Goal: Task Accomplishment & Management: Complete application form

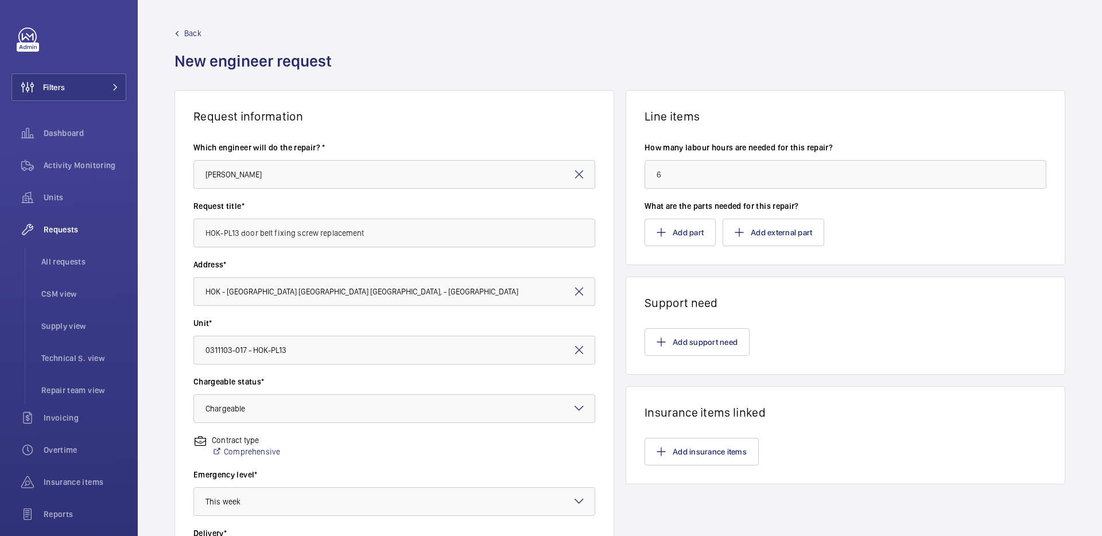
scroll to position [44, 0]
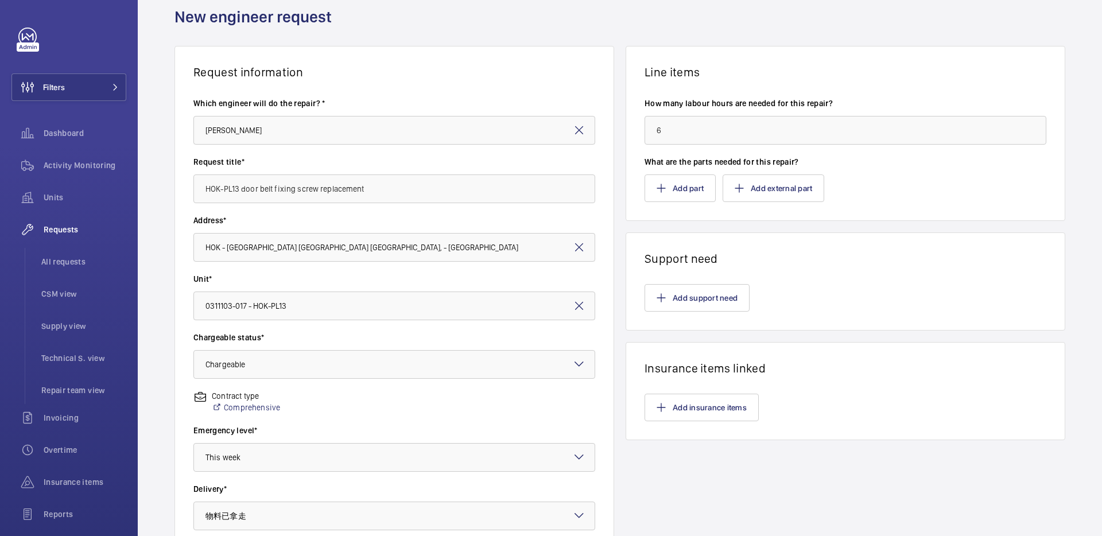
click at [685, 129] on input "6" at bounding box center [846, 130] width 402 height 29
click at [816, 286] on div "Add support need" at bounding box center [846, 298] width 402 height 28
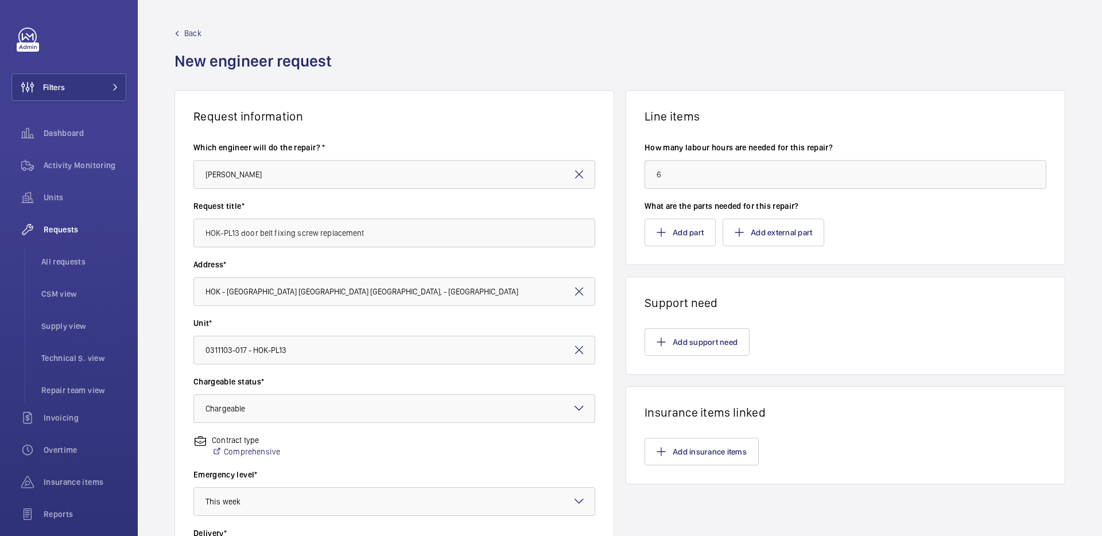
scroll to position [247, 0]
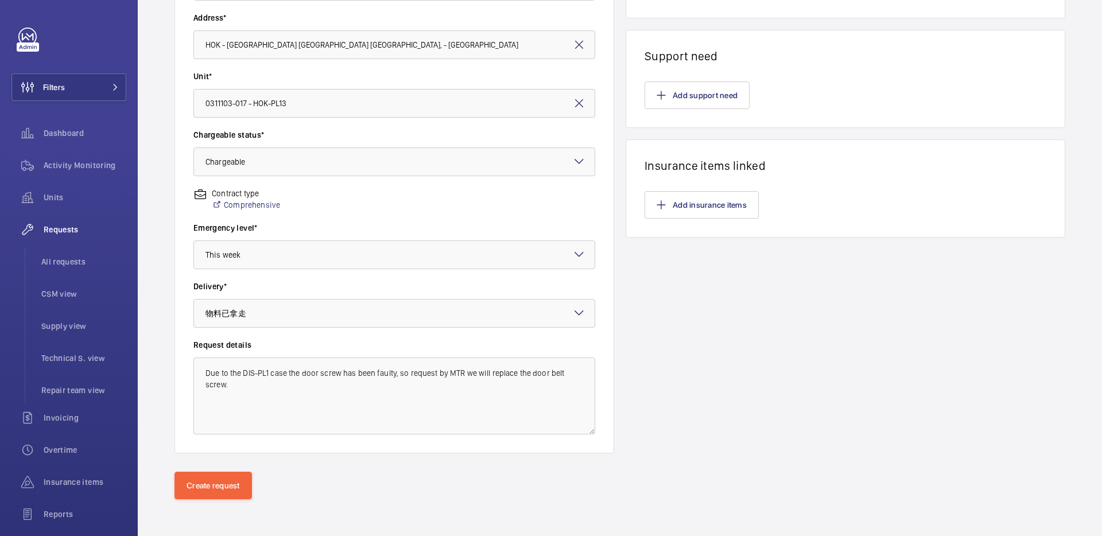
click at [237, 193] on p "Contract type" at bounding box center [246, 193] width 68 height 11
click at [238, 202] on link "Comprehensive" at bounding box center [246, 204] width 68 height 11
click at [672, 375] on div "Line items How many labour hours are needed for this repair? 6 What are the par…" at bounding box center [846, 148] width 440 height 610
click at [220, 486] on button "Create request" at bounding box center [214, 486] width 78 height 28
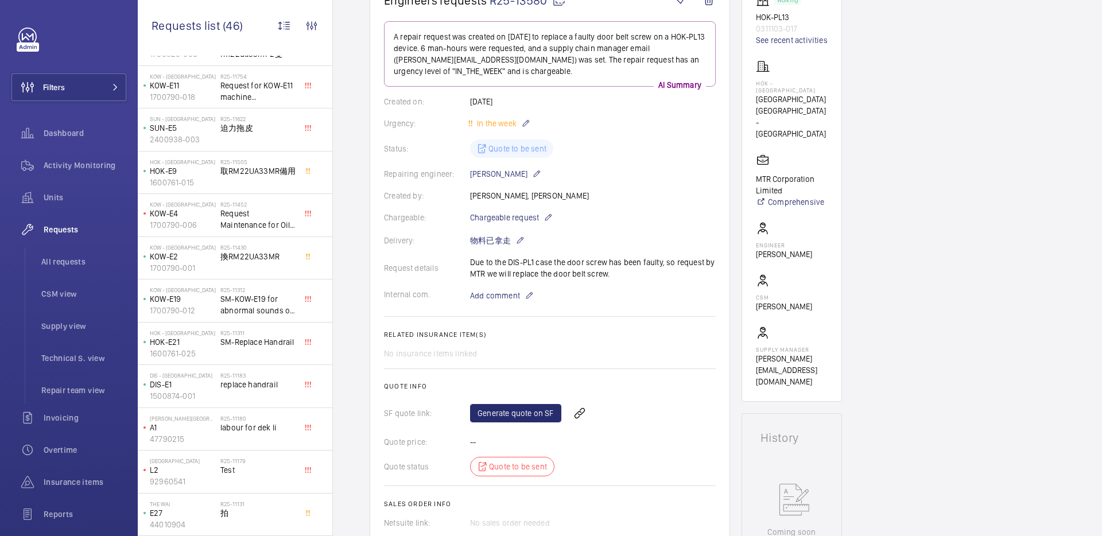
scroll to position [430, 0]
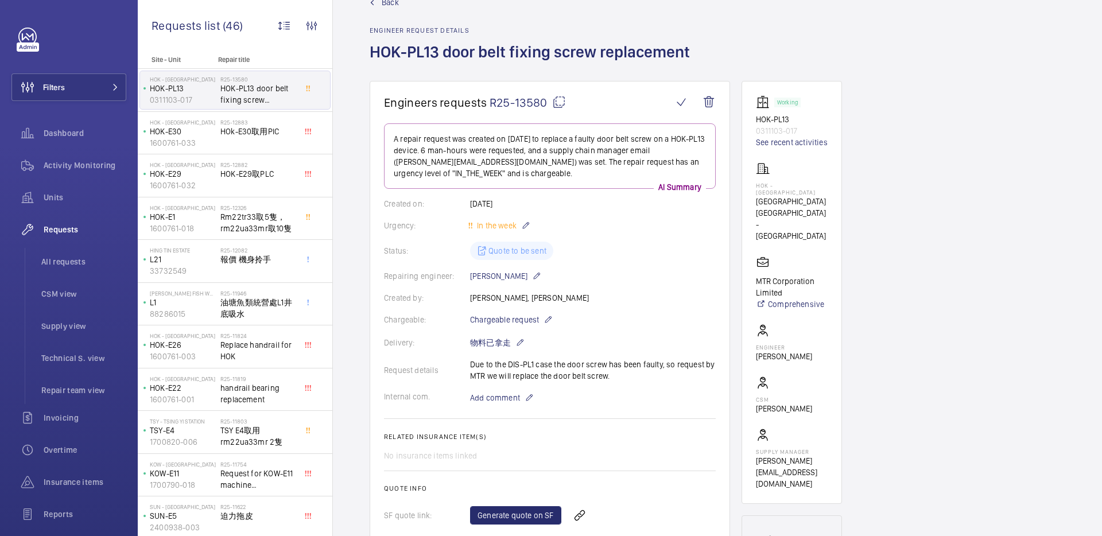
scroll to position [163, 0]
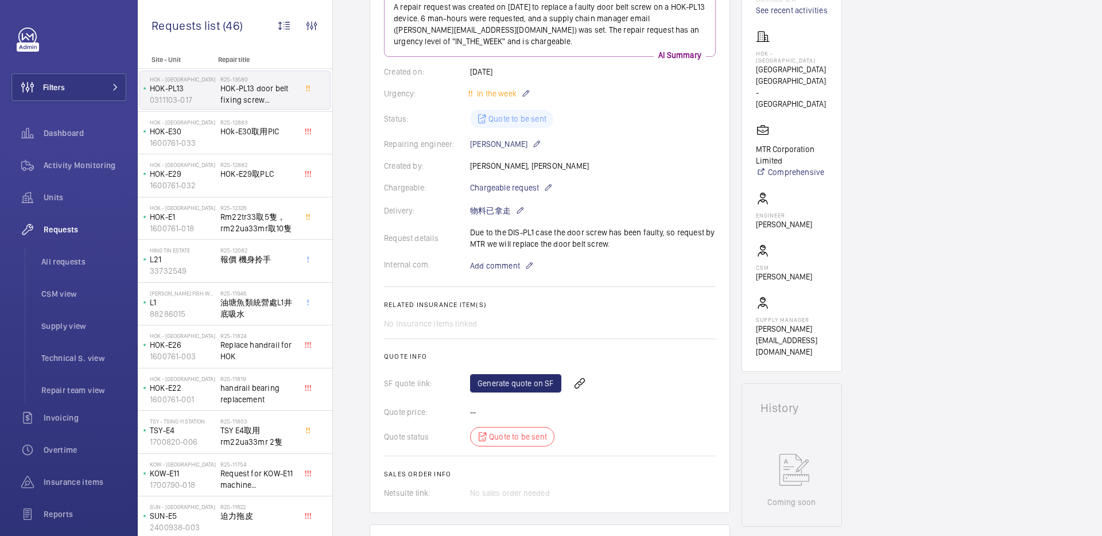
click at [456, 327] on div "No insurance items linked" at bounding box center [550, 323] width 332 height 11
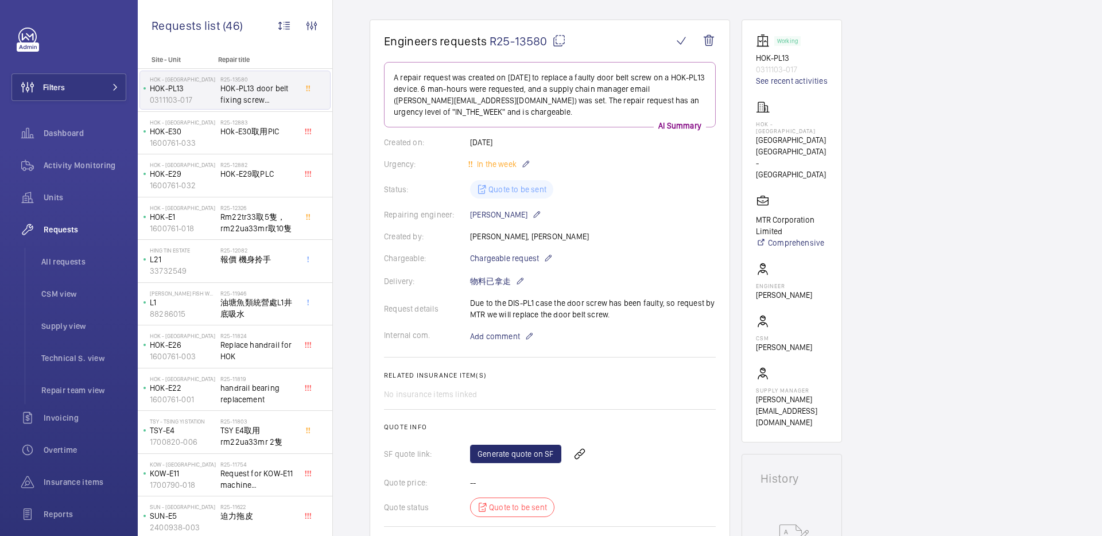
scroll to position [276, 0]
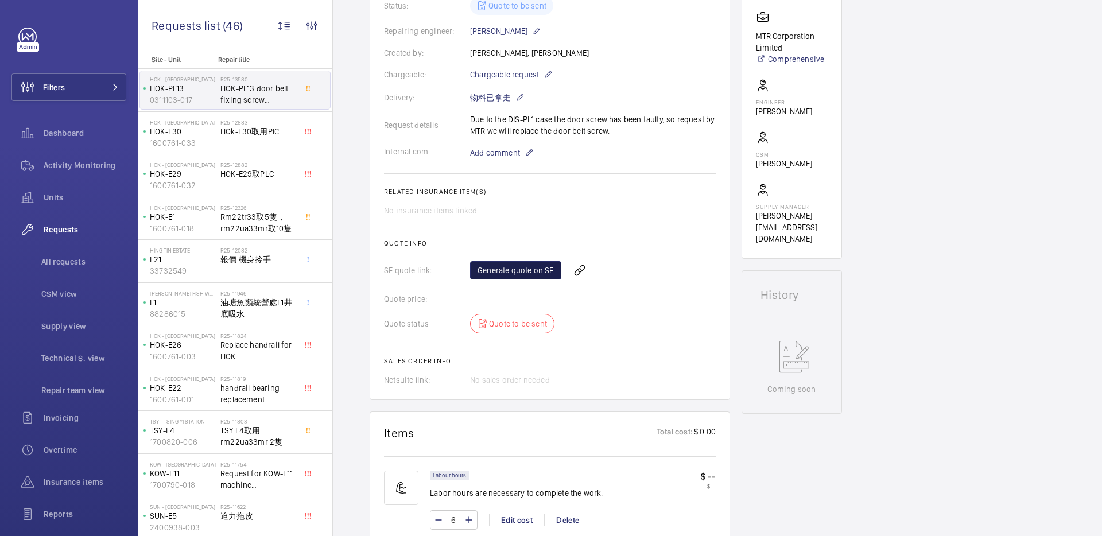
click at [529, 274] on link "Generate quote on SF" at bounding box center [515, 270] width 91 height 18
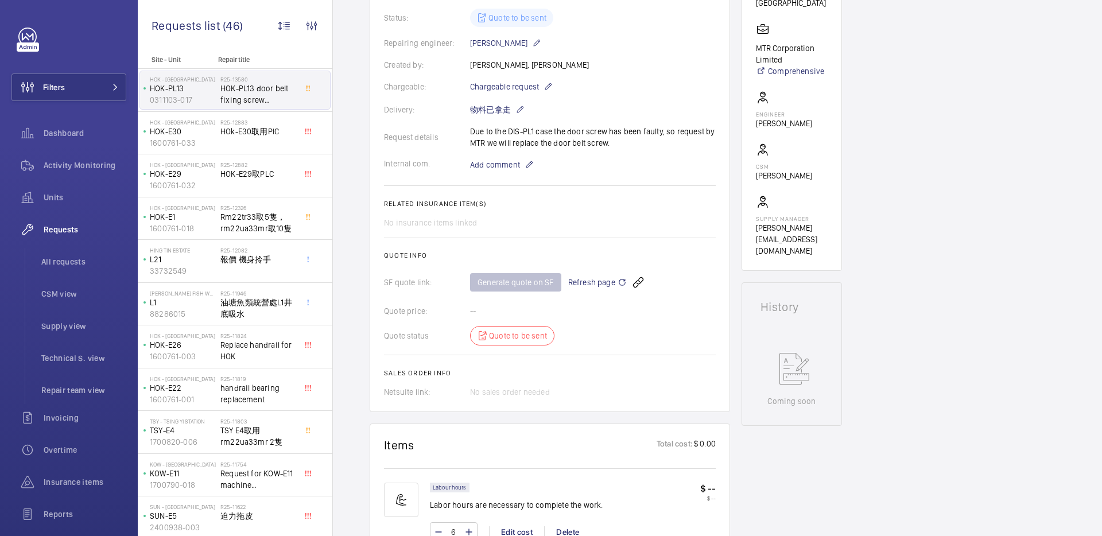
scroll to position [0, 0]
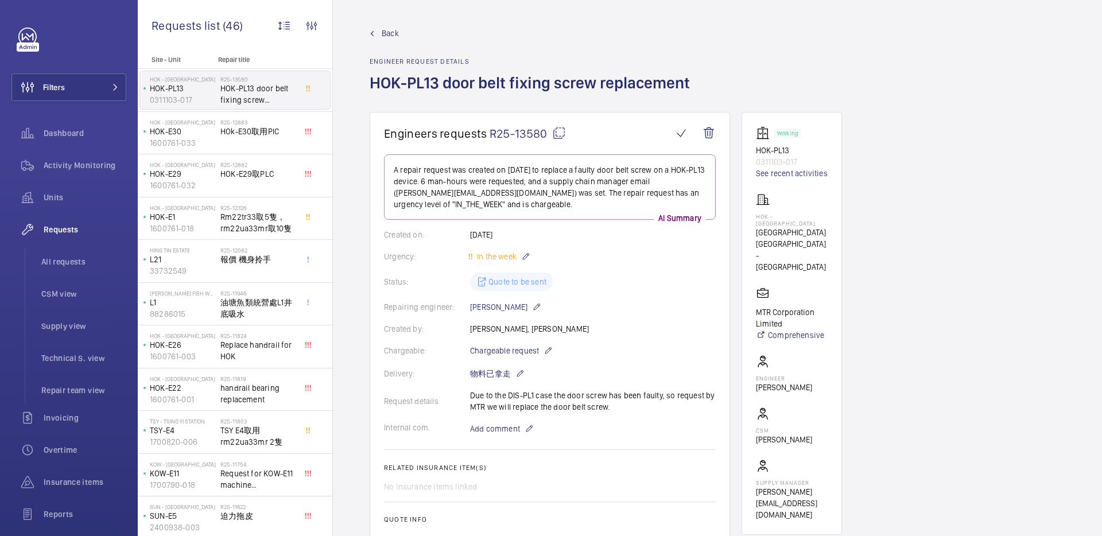
click at [564, 137] on mat-icon at bounding box center [559, 133] width 14 height 14
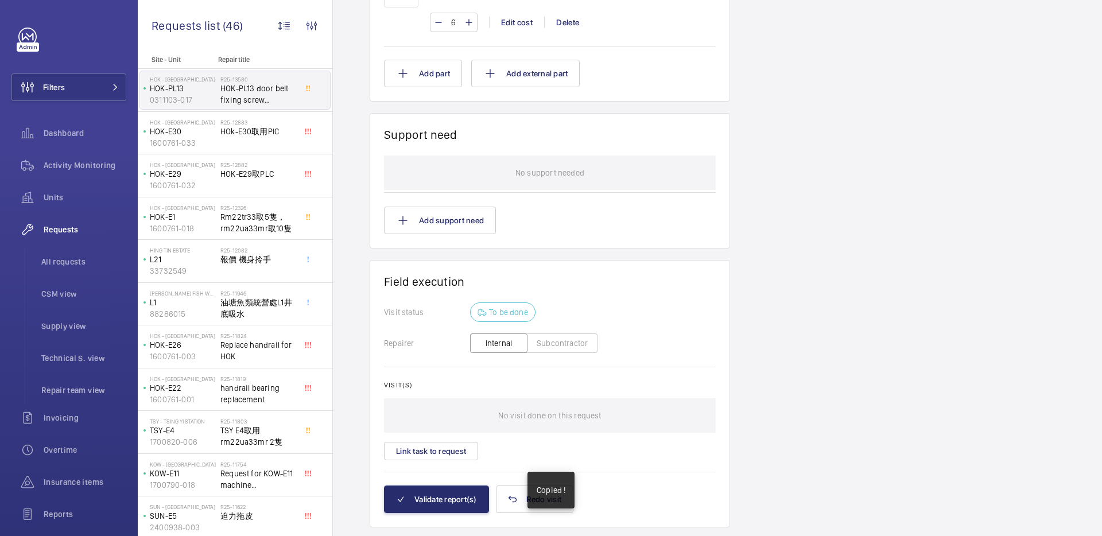
scroll to position [802, 0]
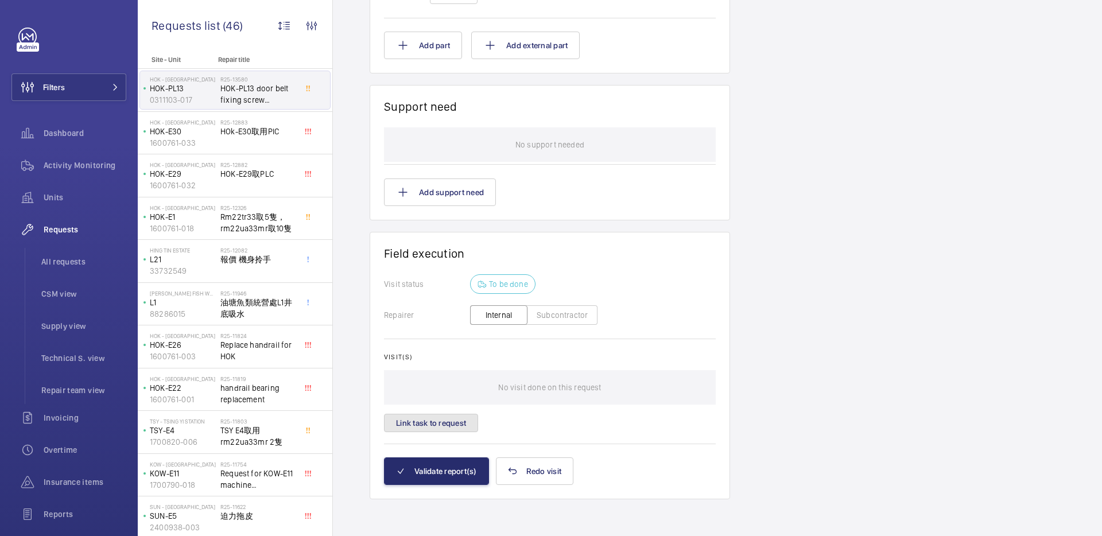
click at [464, 427] on button "Link task to request" at bounding box center [431, 423] width 94 height 18
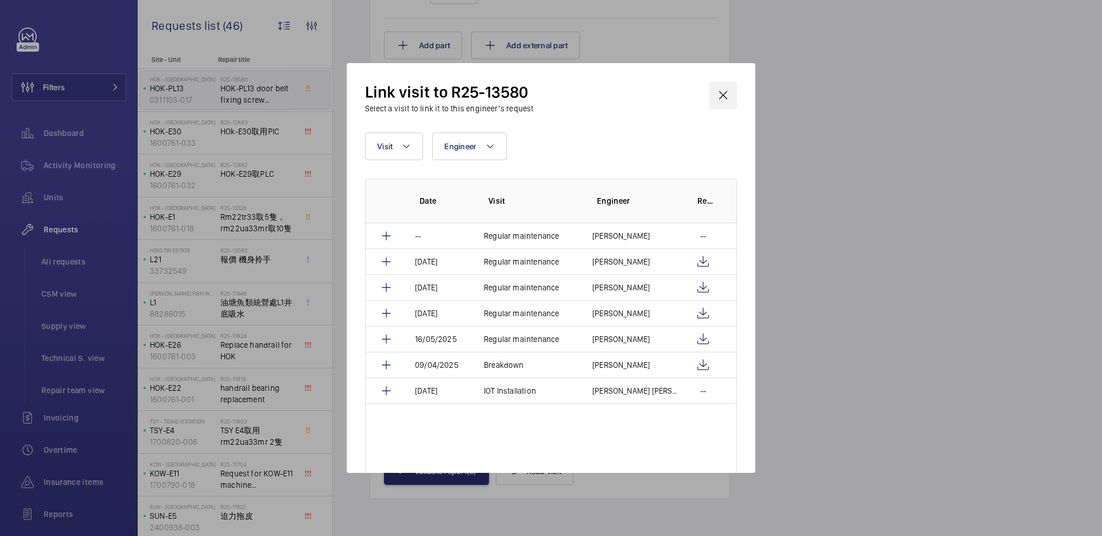
click at [727, 92] on wm-front-icon-button at bounding box center [724, 96] width 28 height 28
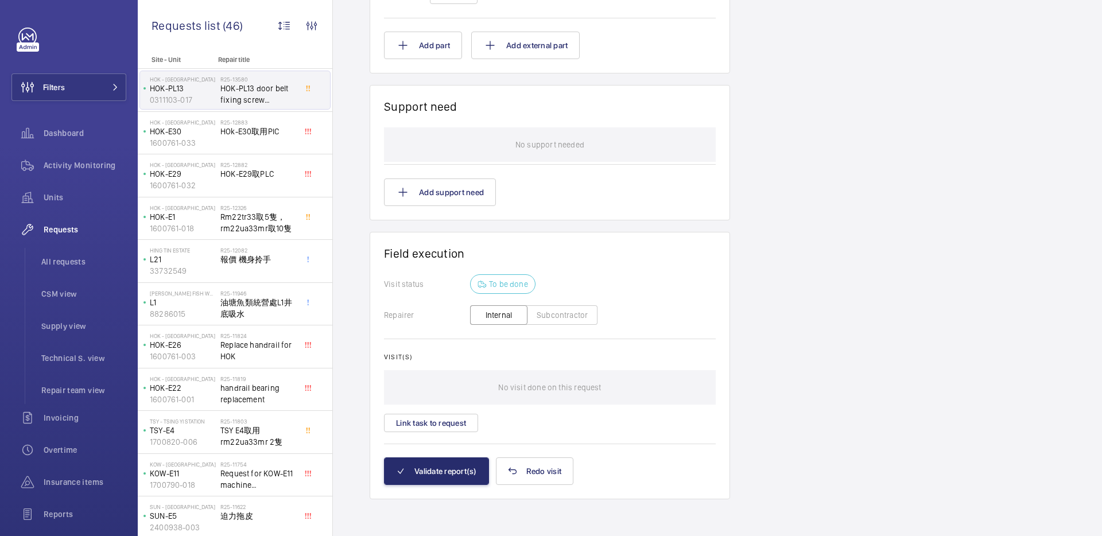
click at [244, 92] on span "HOK-PL13 door belt fixing screw replacement" at bounding box center [258, 94] width 76 height 23
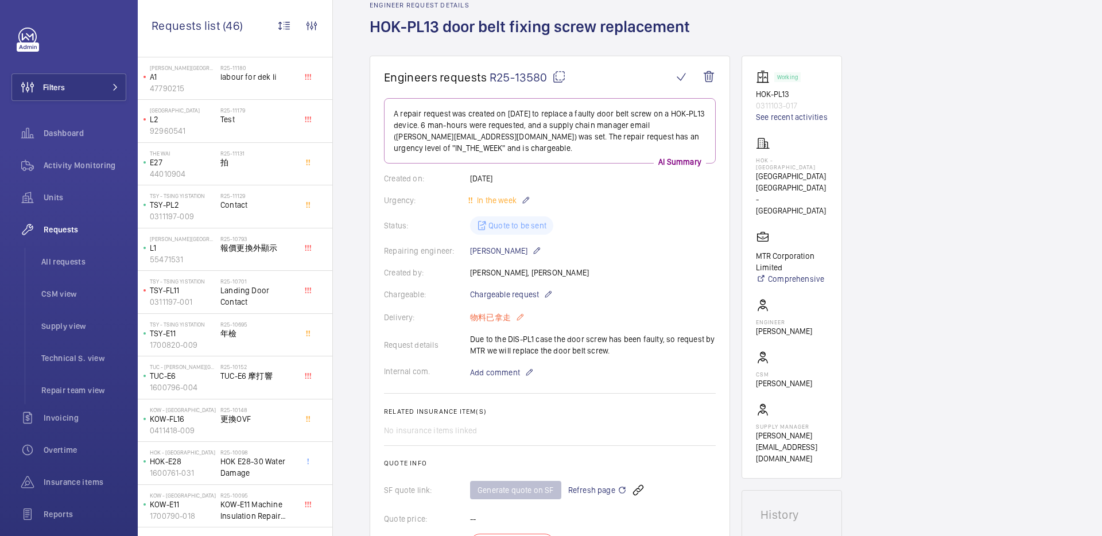
scroll to position [915, 0]
